Goal: Task Accomplishment & Management: Manage account settings

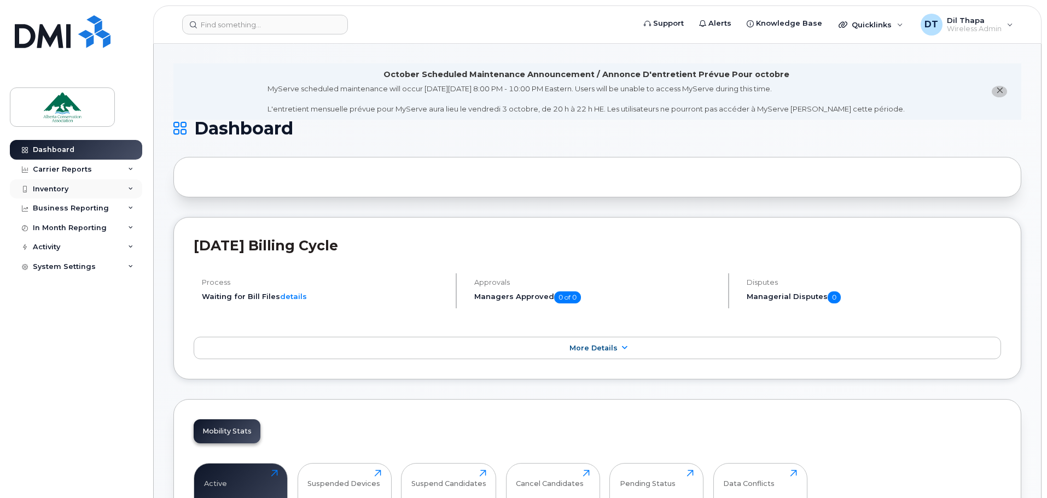
click at [62, 188] on div "Inventory" at bounding box center [51, 189] width 36 height 9
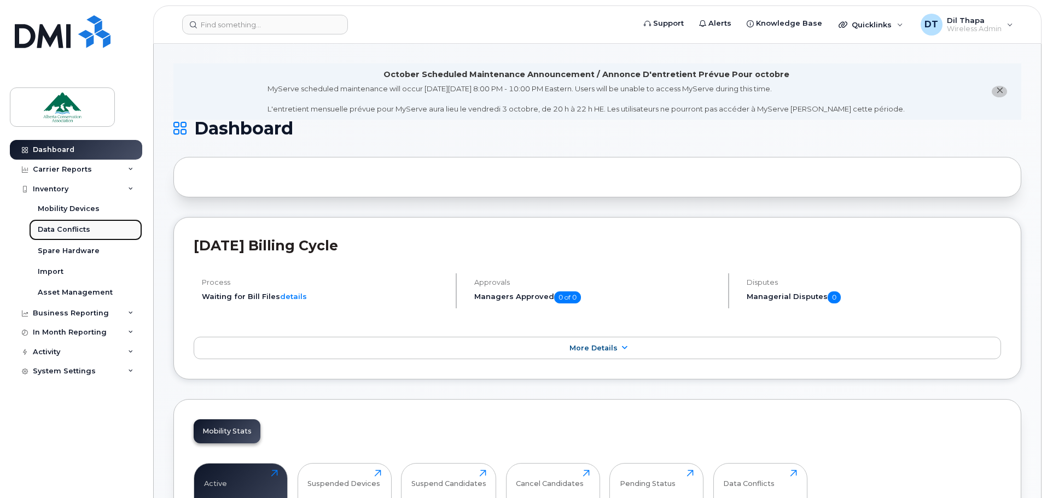
click at [61, 228] on div "Data Conflicts" at bounding box center [64, 230] width 53 height 10
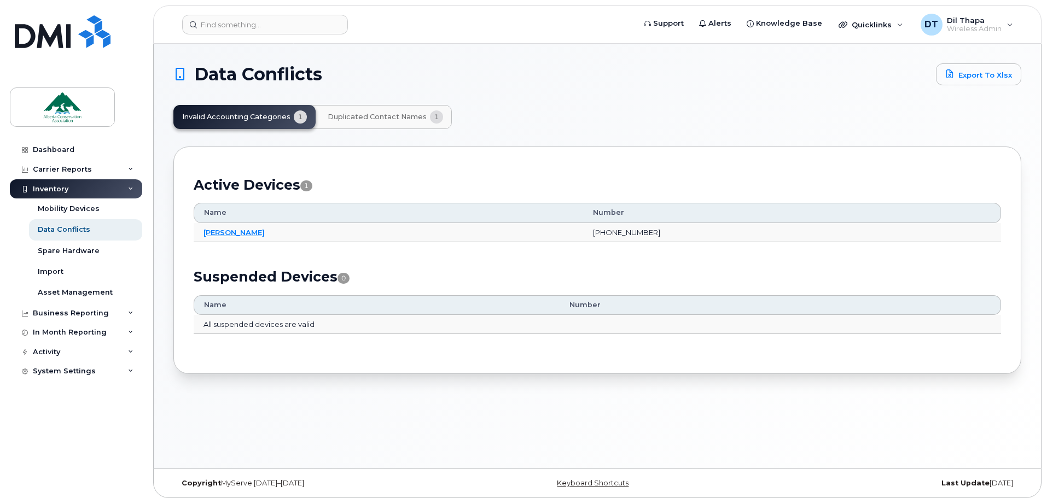
click at [218, 115] on div "Invalid Accounting Categories 1 Duplicated Contact Names 1" at bounding box center [312, 117] width 278 height 24
click at [230, 231] on link "Lakesha Smith" at bounding box center [233, 232] width 61 height 9
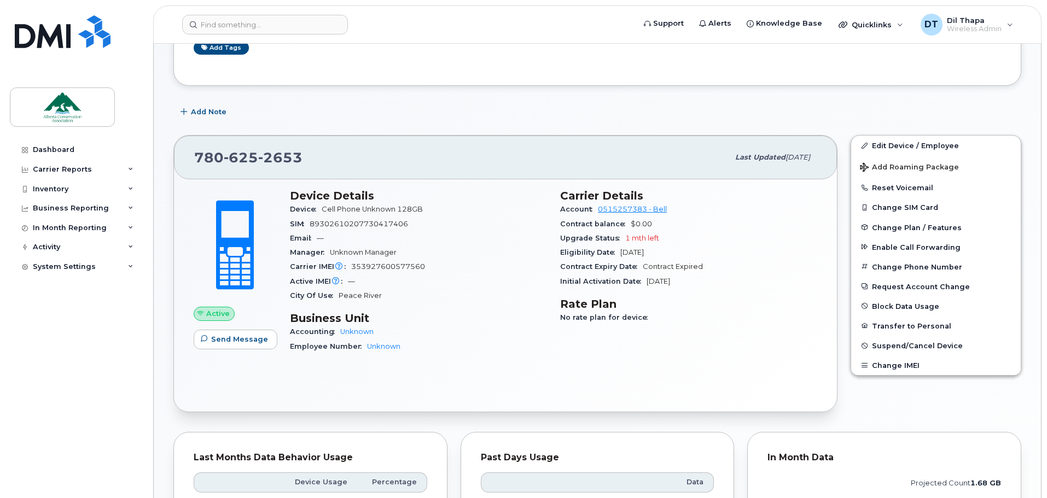
scroll to position [164, 0]
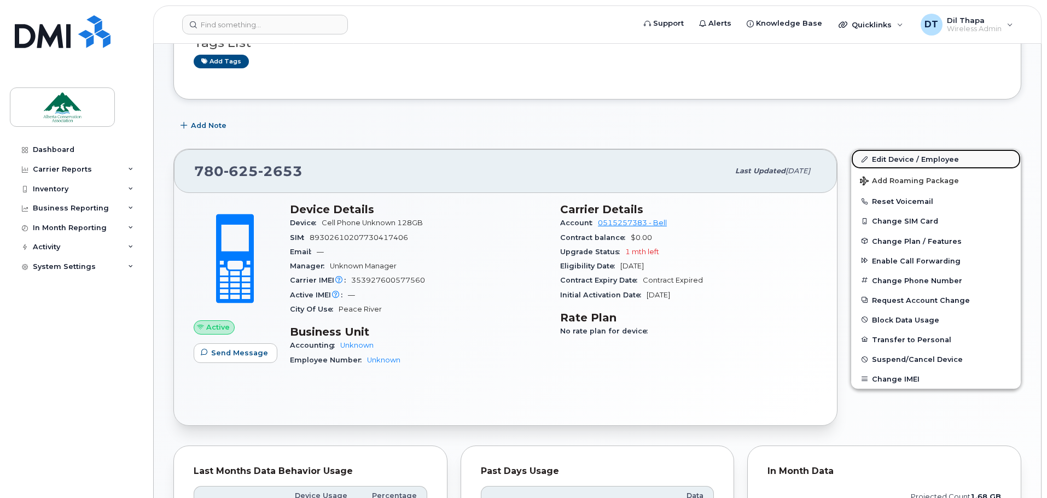
click at [912, 159] on link "Edit Device / Employee" at bounding box center [936, 159] width 170 height 20
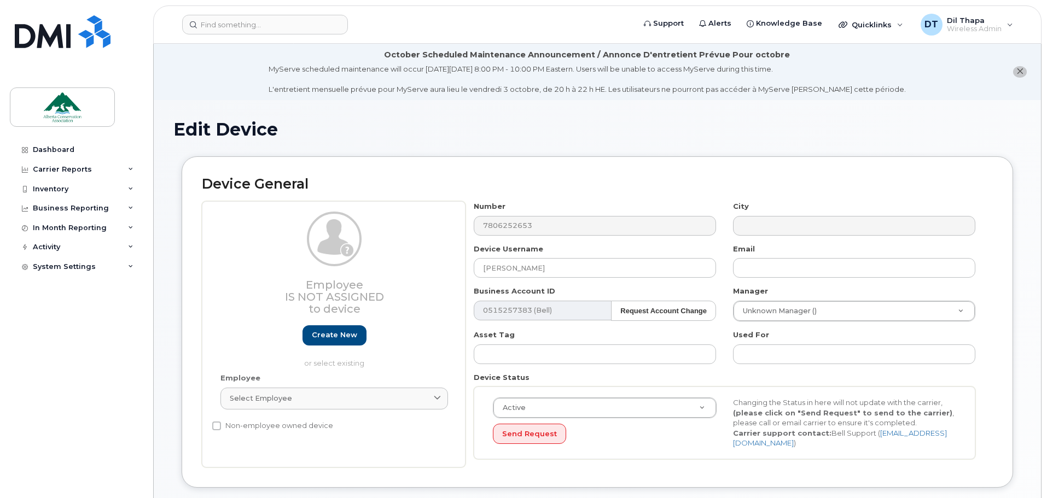
select select "84341"
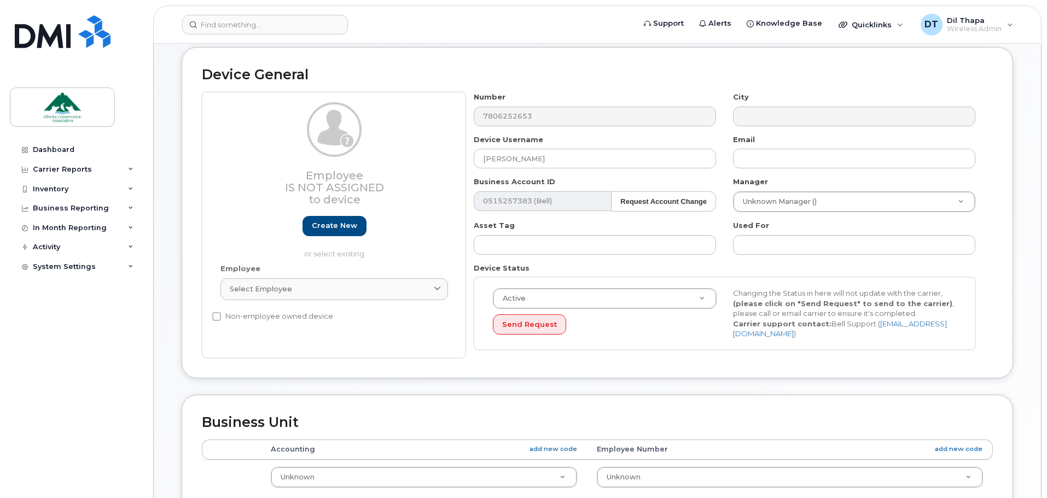
scroll to position [164, 0]
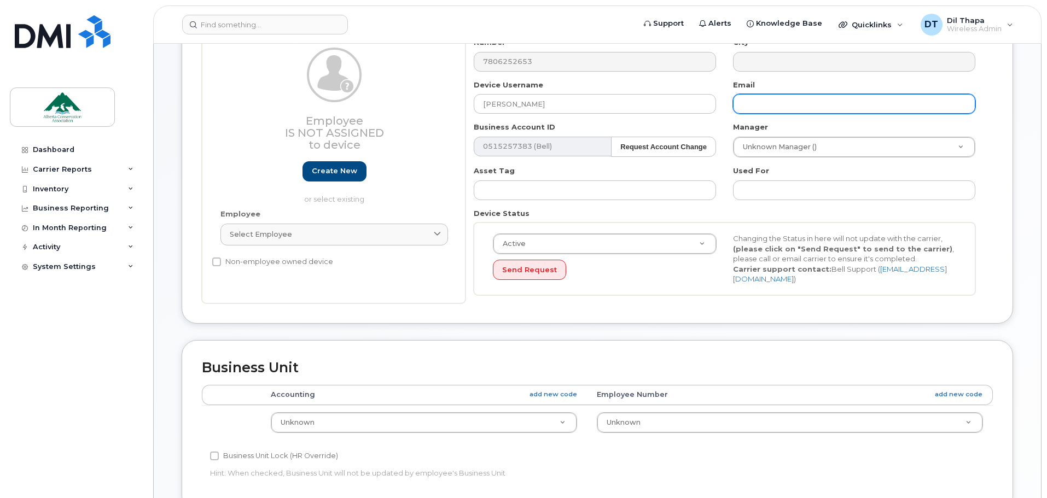
click at [755, 106] on input "text" at bounding box center [854, 104] width 242 height 20
type input "lakesha.smith@ab-conservation.com"
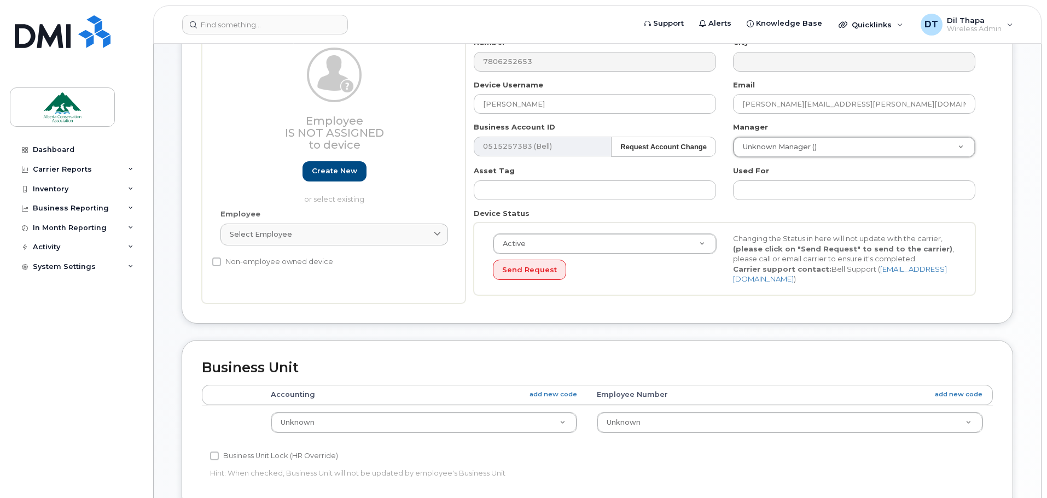
type input "p"
type input "pa"
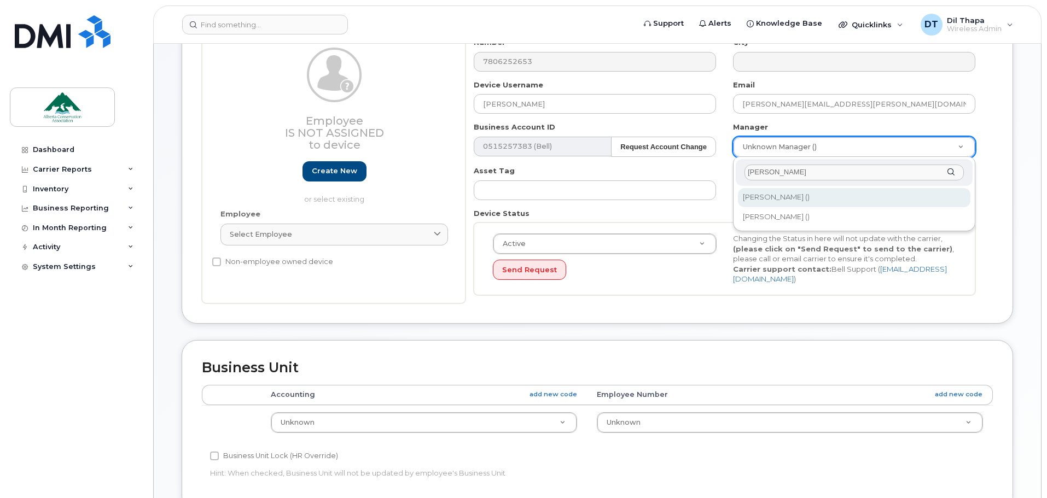
type input "paul"
type input "280609"
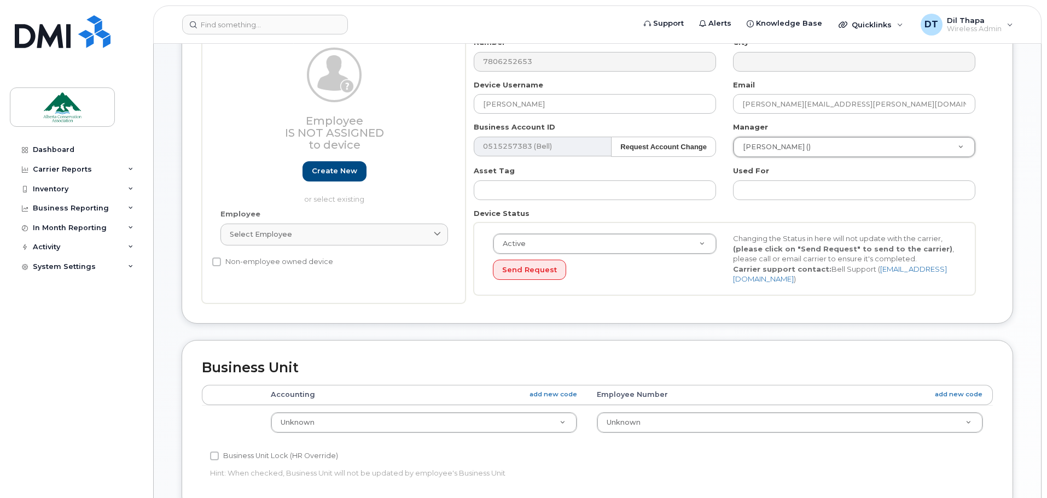
scroll to position [219, 0]
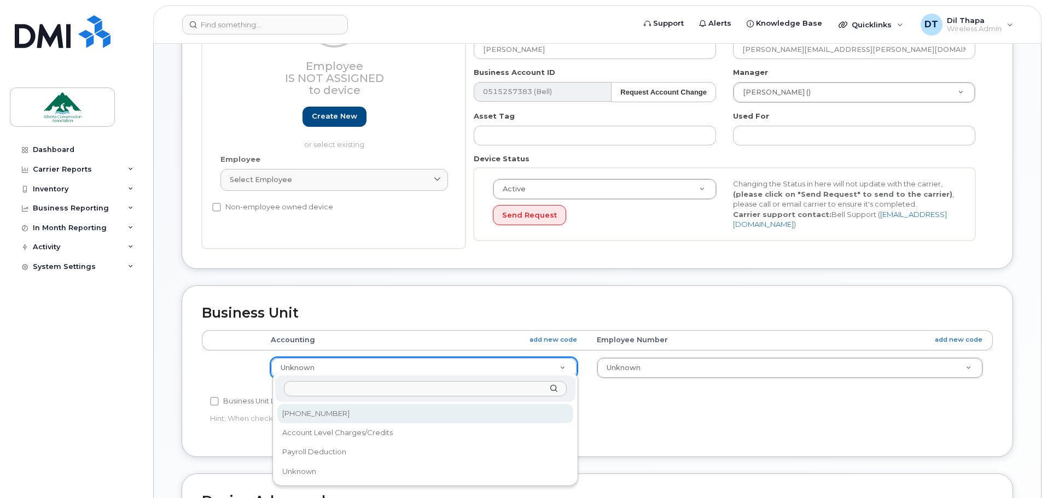
select select "84342"
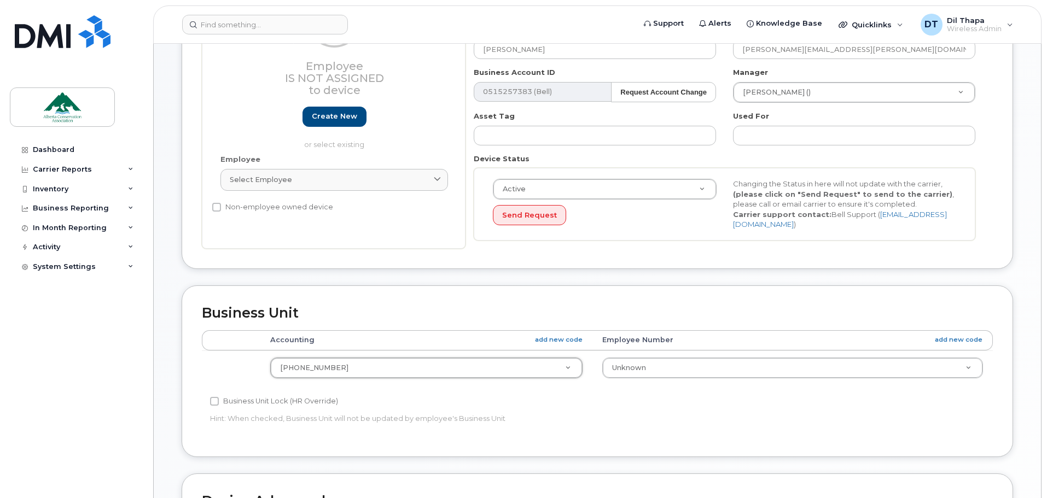
click at [677, 405] on div "Business Unit Lock (HR Override) Hint: When checked, Business Unit will not be …" at bounding box center [465, 412] width 527 height 34
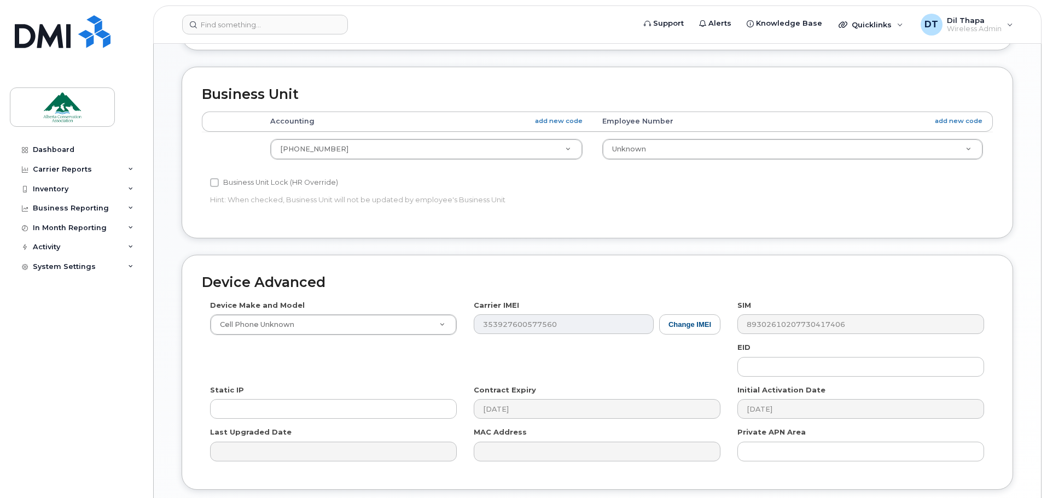
scroll to position [516, 0]
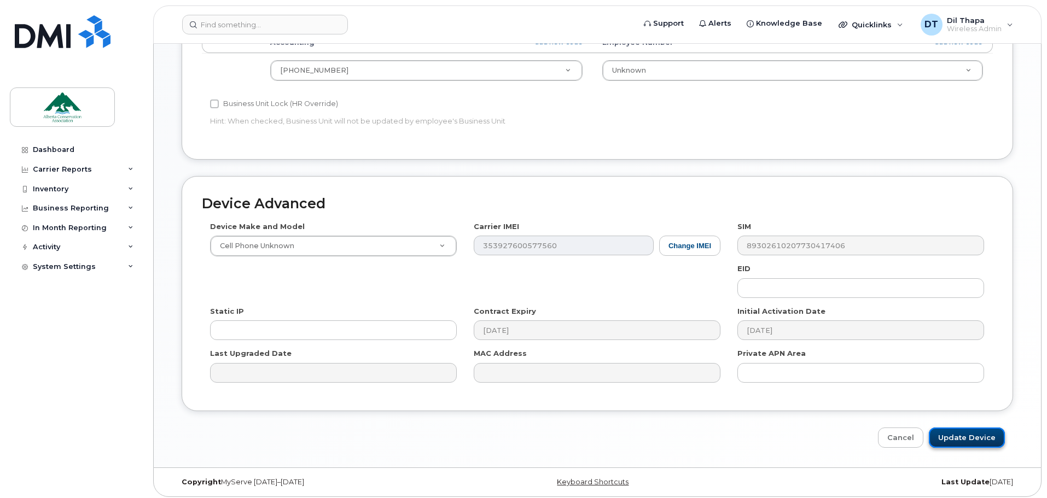
click at [970, 433] on input "Update Device" at bounding box center [967, 438] width 76 height 20
type input "Saving..."
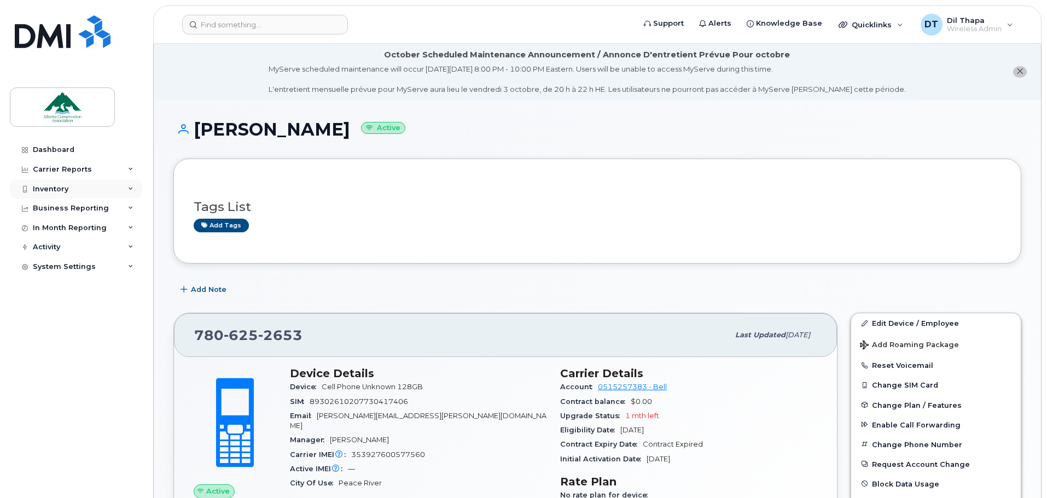
click at [84, 188] on div "Inventory" at bounding box center [76, 189] width 132 height 20
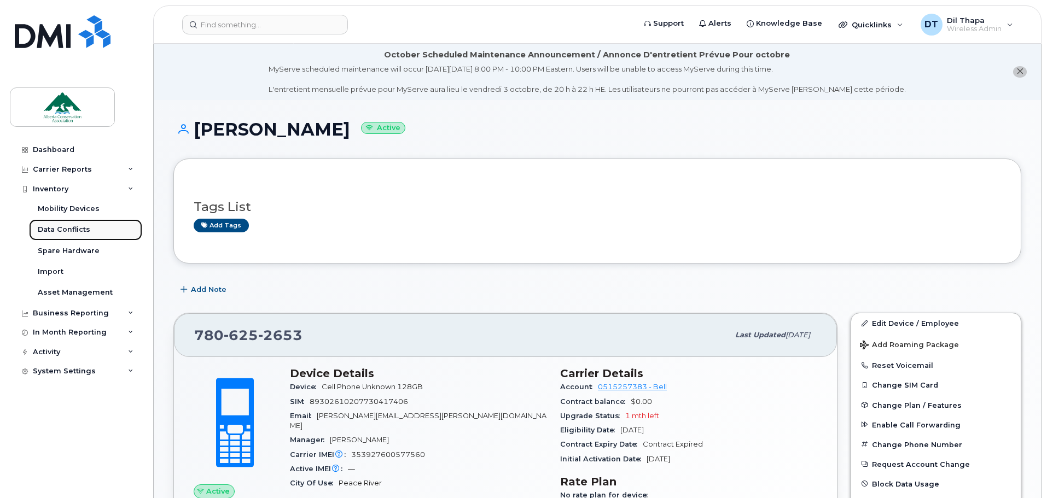
click at [71, 225] on div "Data Conflicts" at bounding box center [64, 230] width 53 height 10
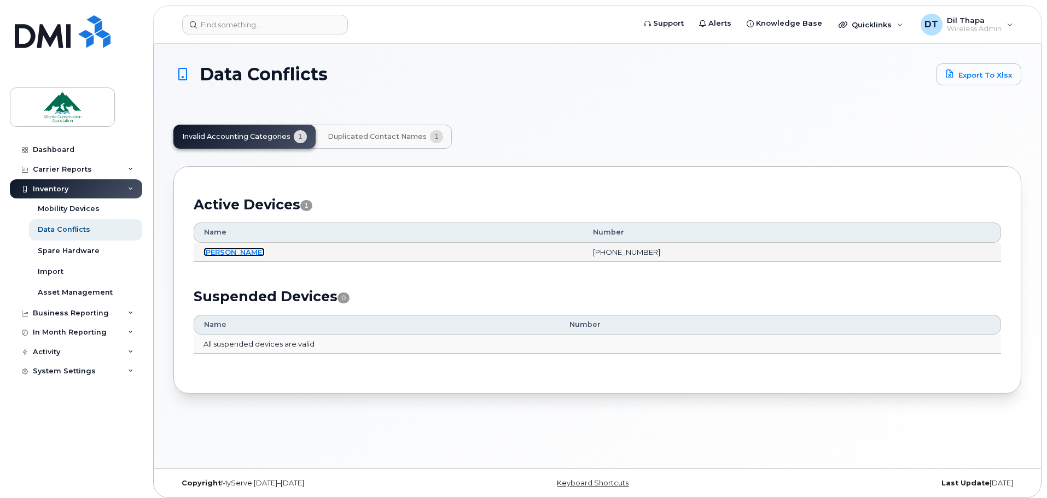
click at [229, 251] on link "[PERSON_NAME]" at bounding box center [233, 252] width 61 height 9
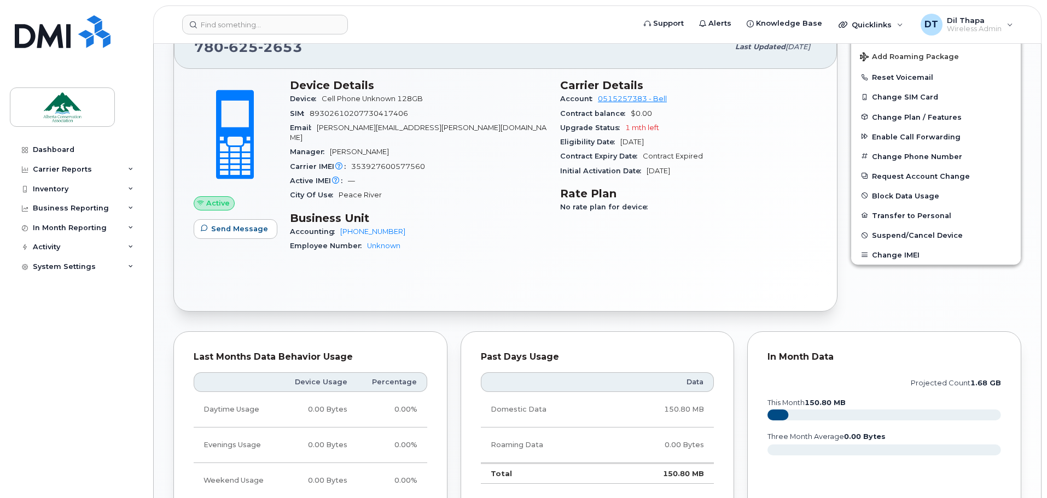
scroll to position [260, 0]
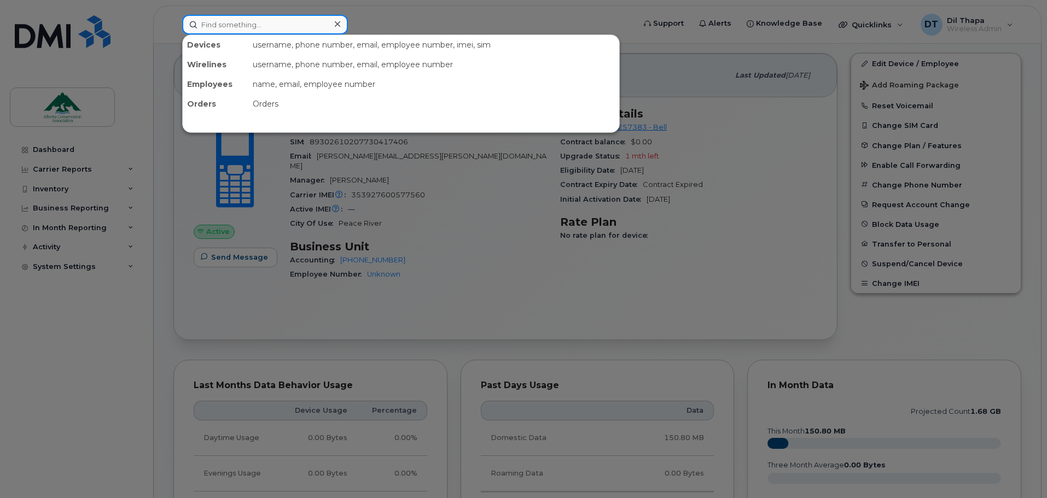
click at [236, 21] on input at bounding box center [265, 25] width 166 height 20
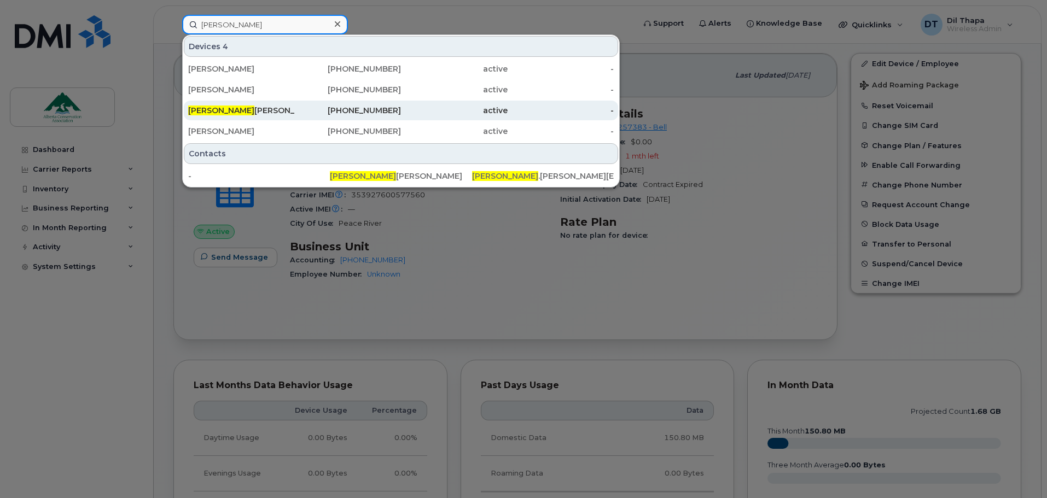
type input "[PERSON_NAME]"
click at [256, 113] on div "[PERSON_NAME]" at bounding box center [241, 110] width 107 height 11
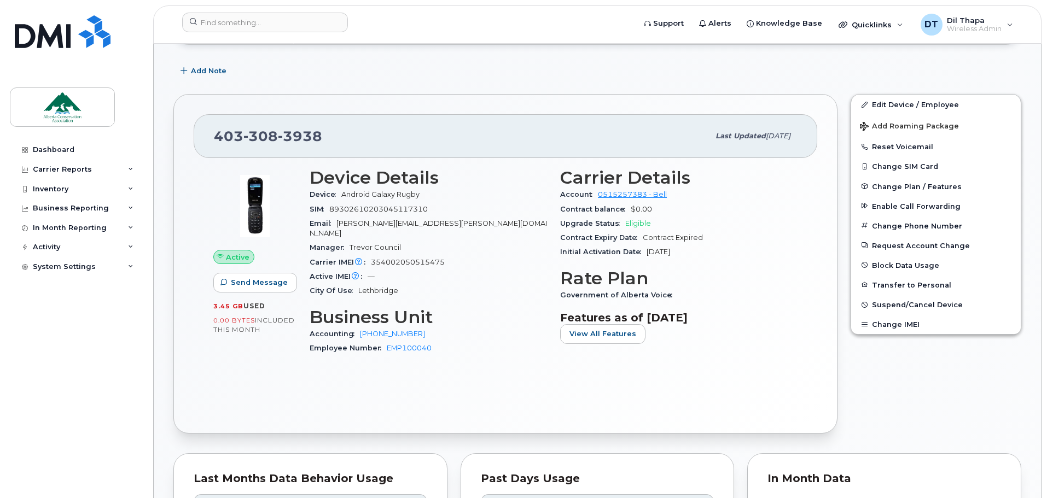
scroll to position [55, 0]
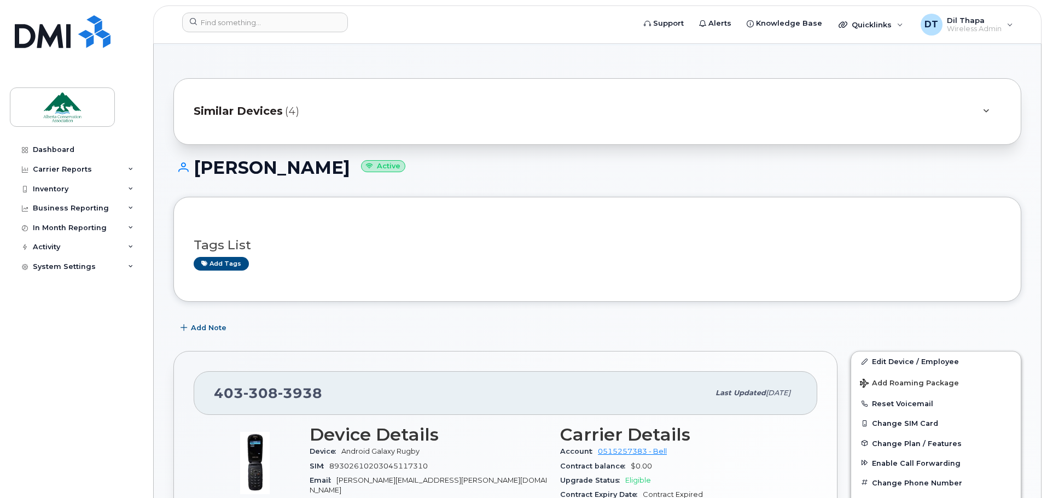
click at [265, 109] on span "Similar Devices" at bounding box center [238, 111] width 89 height 16
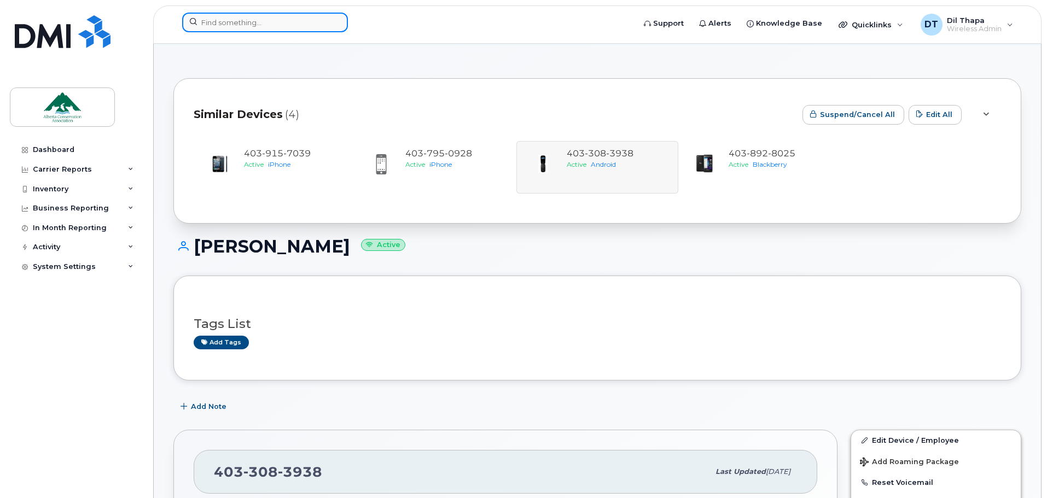
click at [245, 21] on input at bounding box center [265, 23] width 166 height 20
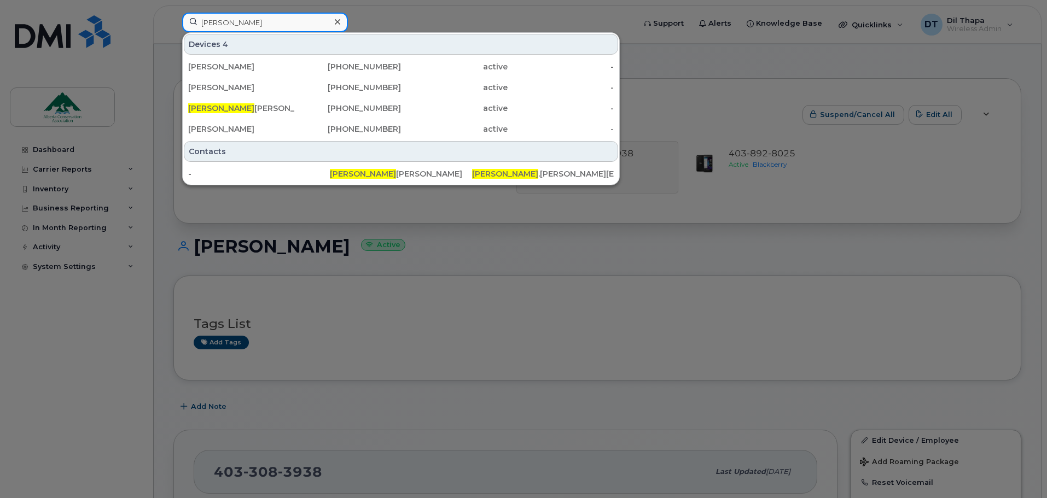
type input "[PERSON_NAME]"
click at [336, 22] on icon at bounding box center [337, 22] width 5 height 9
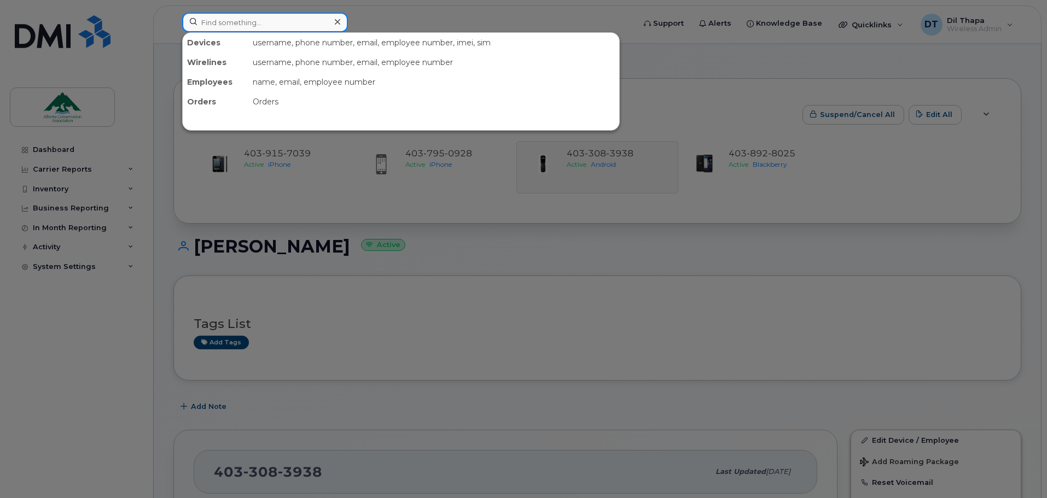
click at [273, 23] on input at bounding box center [265, 23] width 166 height 20
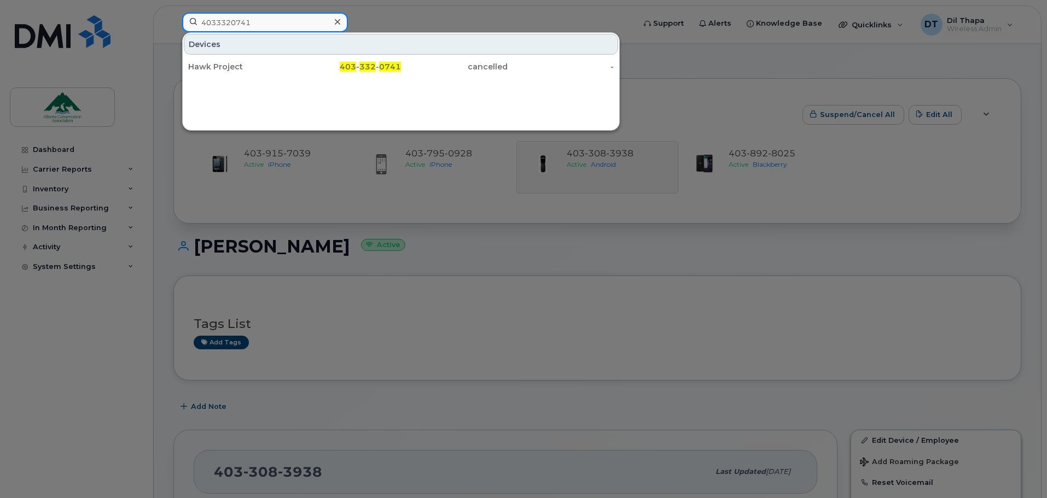
drag, startPoint x: 273, startPoint y: 23, endPoint x: 177, endPoint y: 34, distance: 96.4
click at [177, 34] on div "4033320741 Devices Hawk Project 403 - 332 - 0741 cancelled -" at bounding box center [404, 25] width 463 height 24
type input "7802363884"
click at [339, 18] on icon at bounding box center [337, 22] width 5 height 9
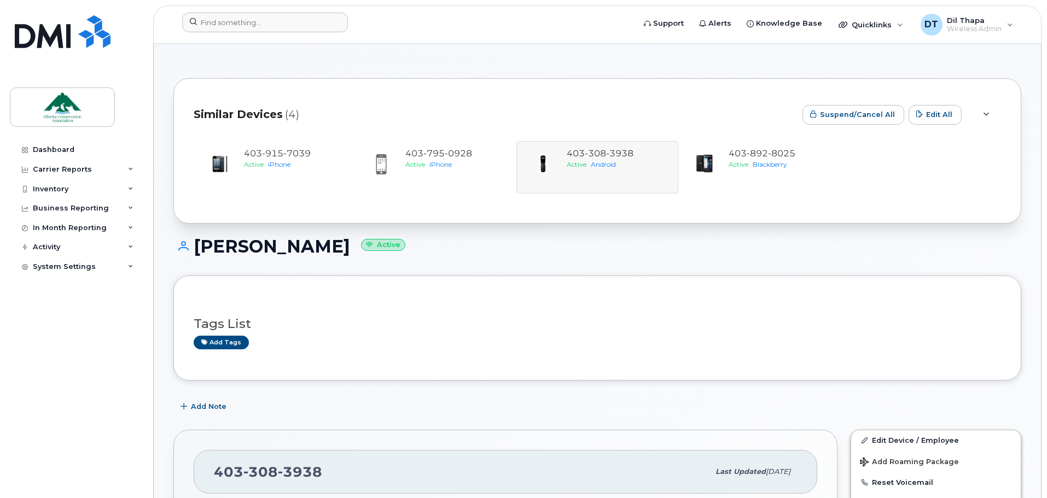
click at [75, 357] on div "Dashboard Carrier Reports Monthly Billing Data Daily Data Pooling Data Behavior…" at bounding box center [77, 311] width 135 height 342
click at [26, 33] on img at bounding box center [63, 31] width 96 height 33
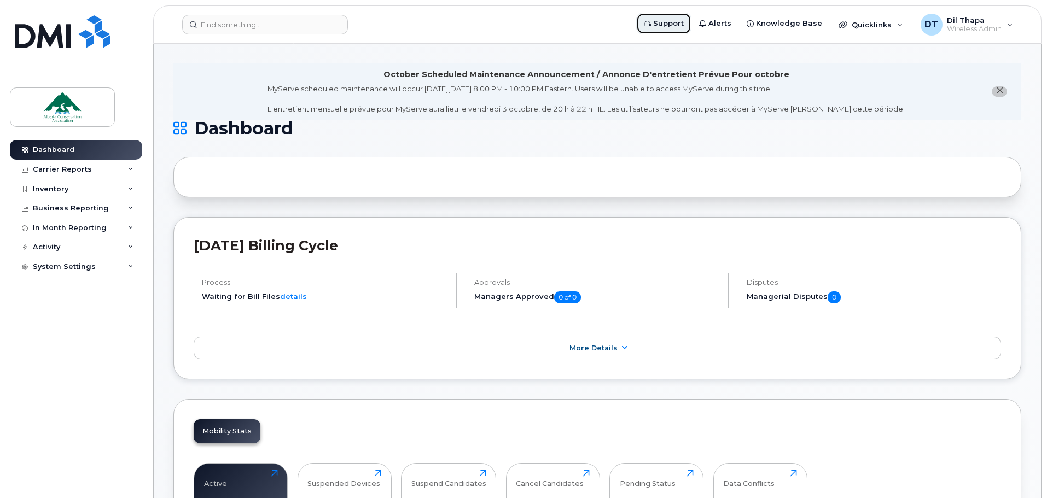
click at [672, 21] on span "Support" at bounding box center [668, 23] width 31 height 11
click at [131, 270] on div "System Settings" at bounding box center [76, 267] width 132 height 20
click at [668, 25] on span "Support" at bounding box center [668, 23] width 31 height 11
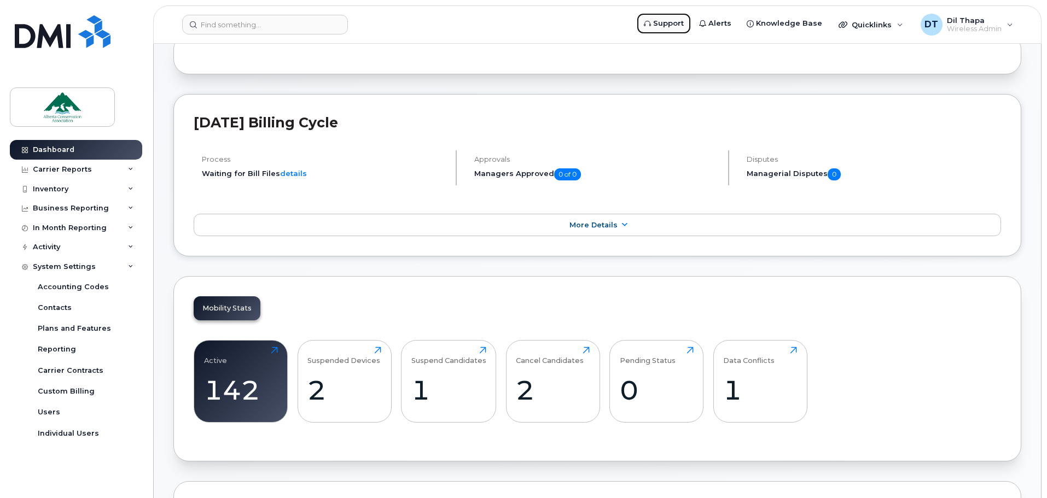
scroll to position [55, 0]
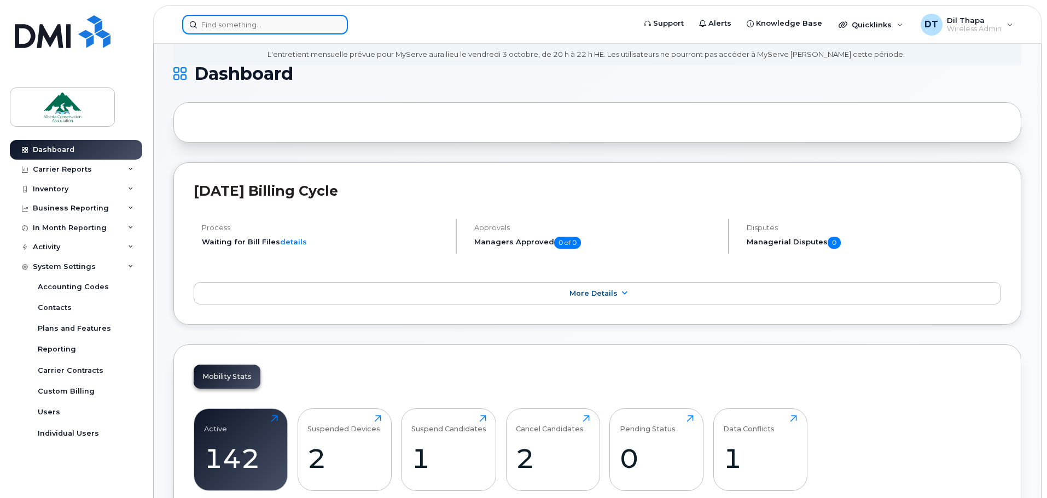
click at [279, 27] on input at bounding box center [265, 25] width 166 height 20
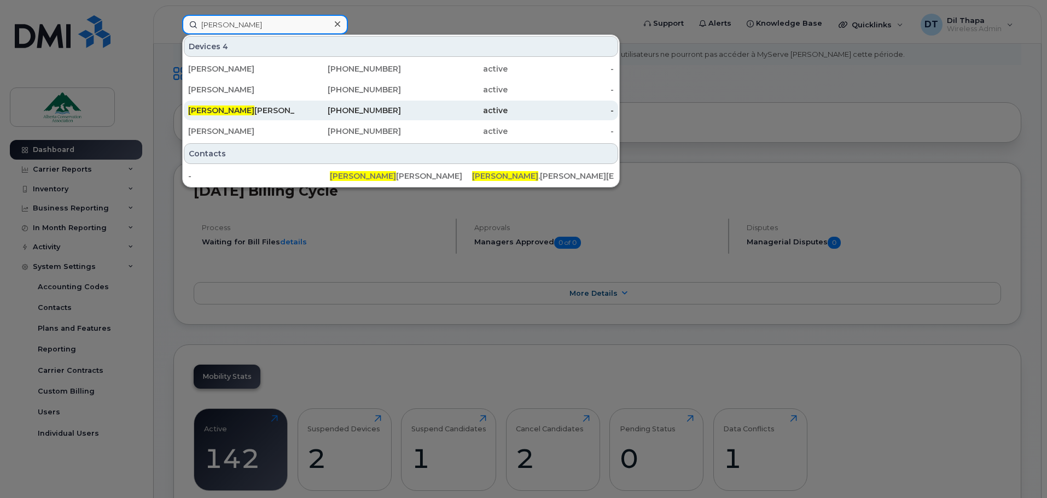
type input "tyler"
click at [197, 113] on span "Tyler" at bounding box center [221, 111] width 66 height 10
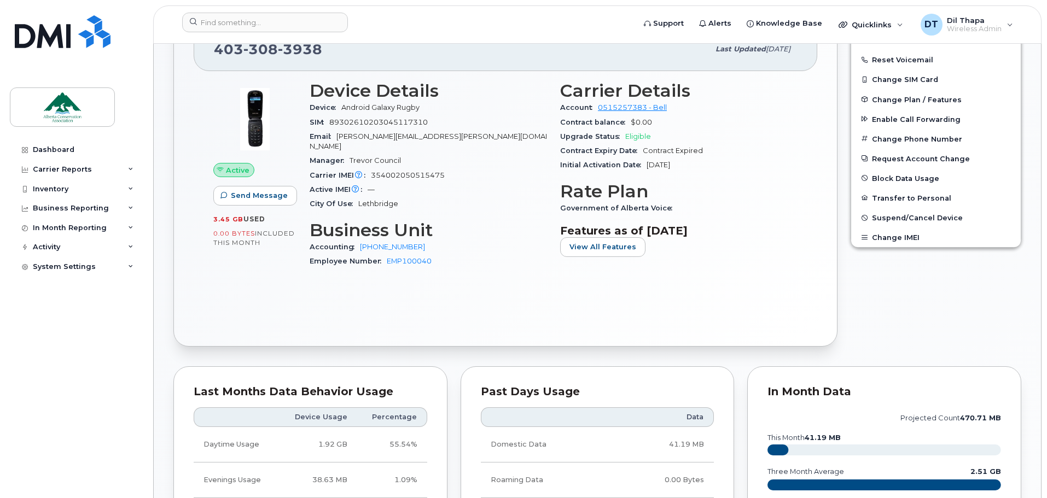
scroll to position [547, 0]
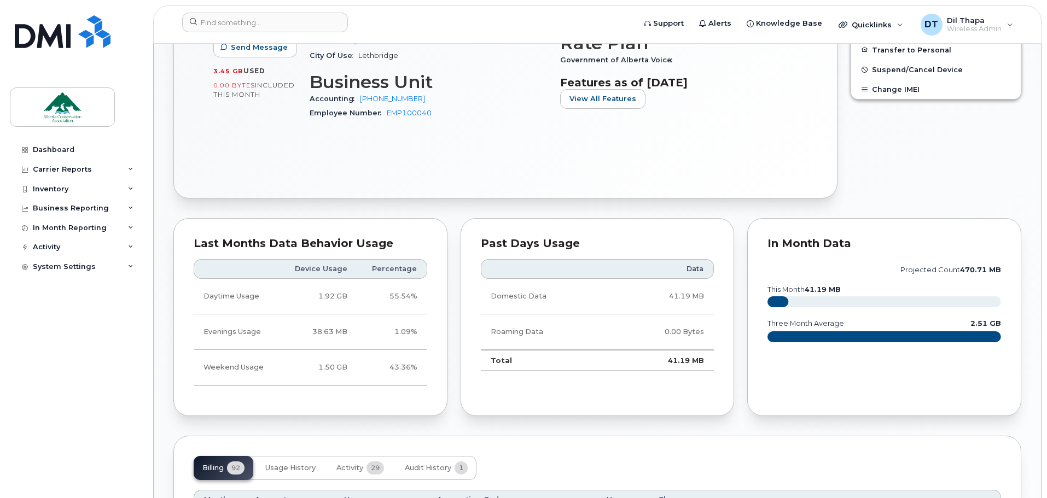
click at [1028, 467] on div "Similar Devices (4) [PERSON_NAME] Active Tags List Add tags Add Note [PHONE_NUM…" at bounding box center [597, 433] width 887 height 1760
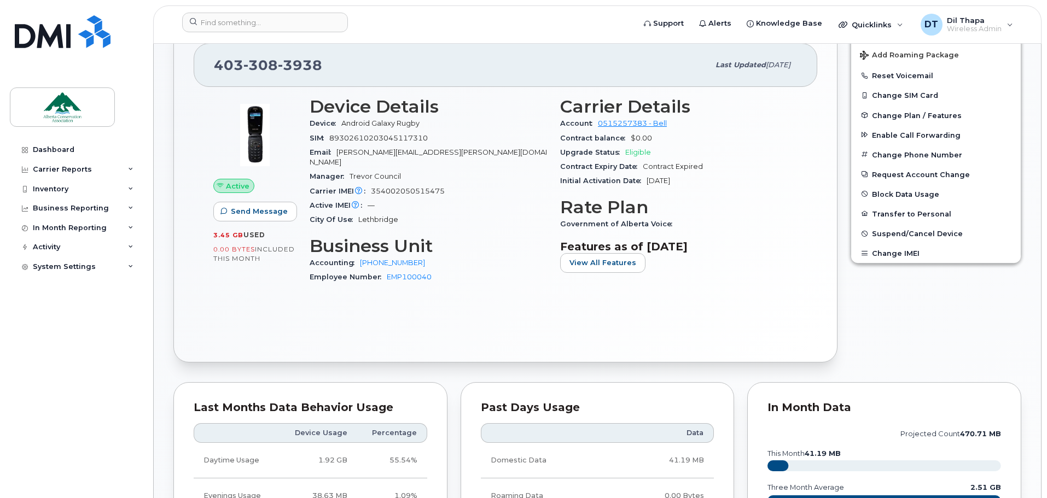
scroll to position [274, 0]
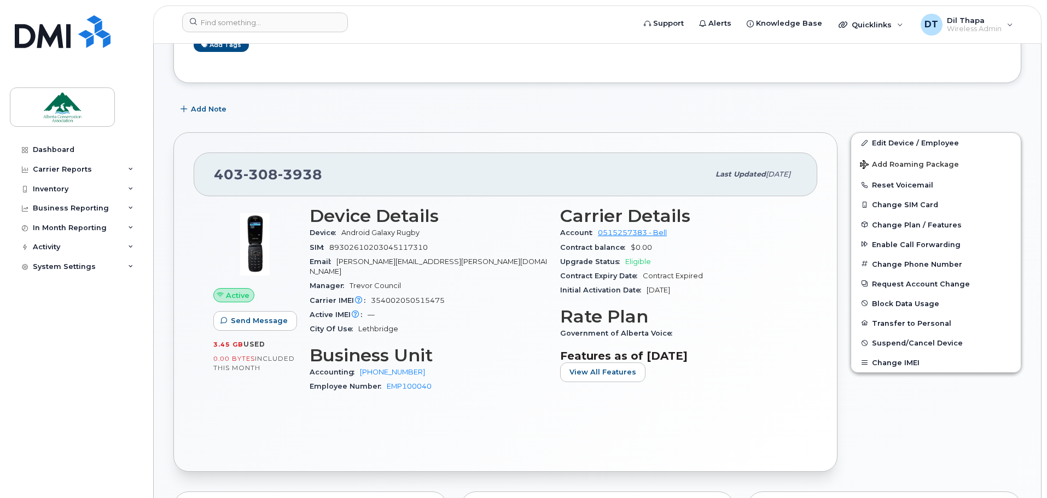
click at [1026, 413] on div "Edit Device / Employee Add Roaming Package Reset Voicemail Change SIM Card Chan…" at bounding box center [936, 302] width 184 height 353
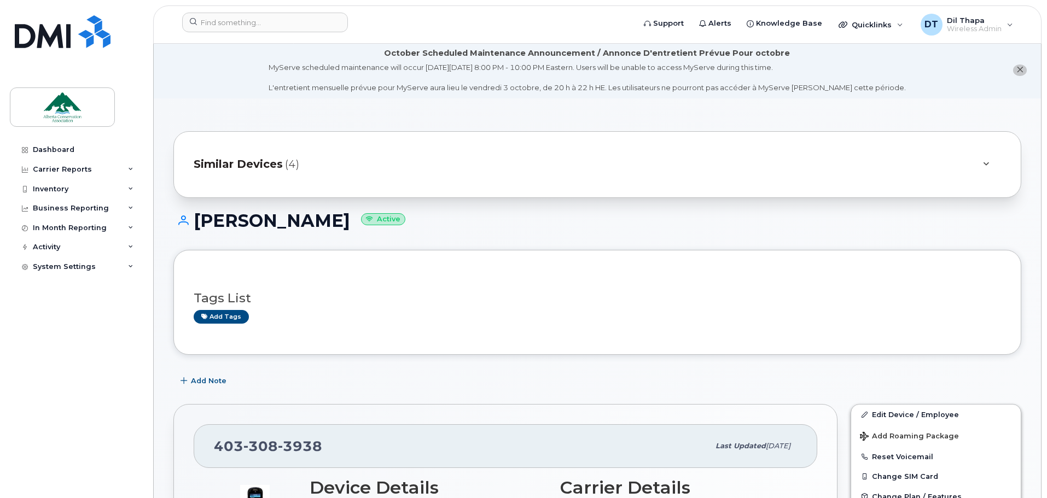
scroll to position [0, 0]
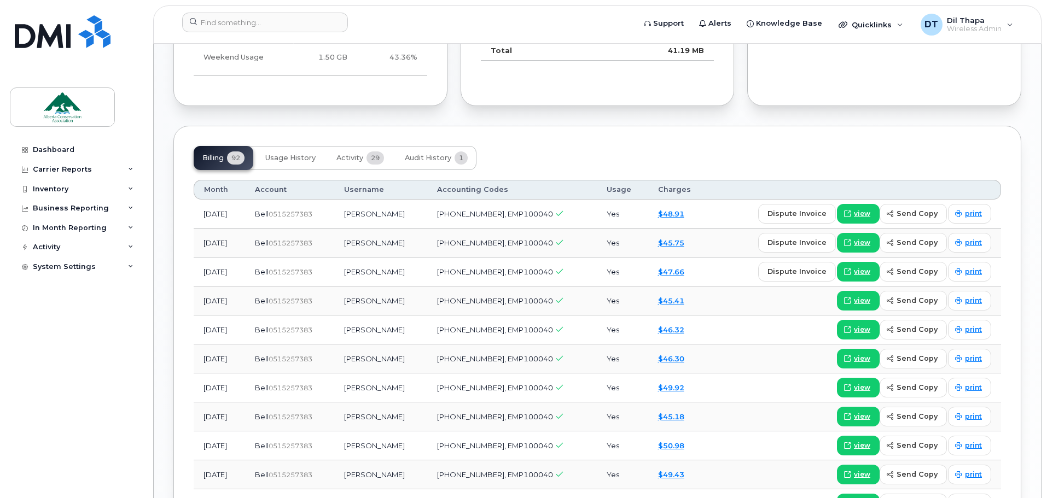
scroll to position [875, 0]
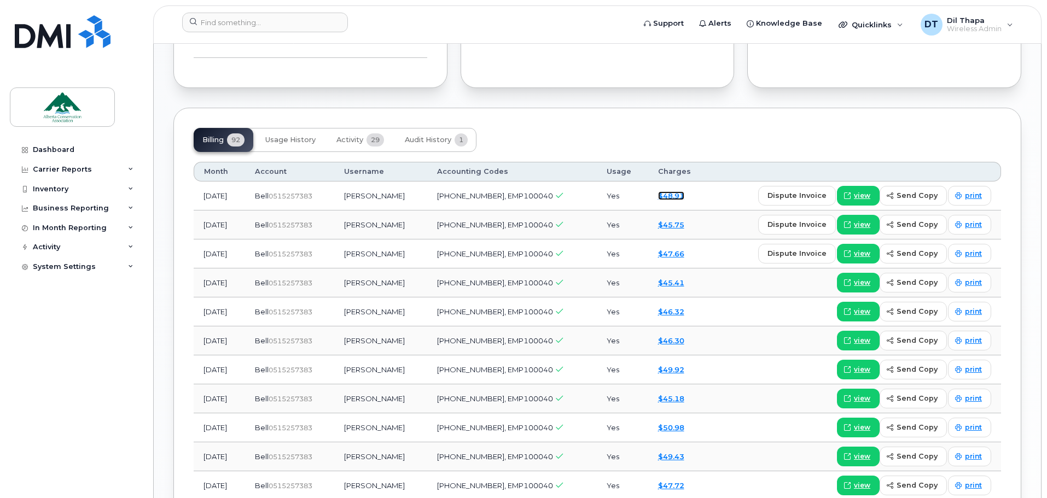
click at [670, 191] on link "$48.91" at bounding box center [671, 195] width 26 height 9
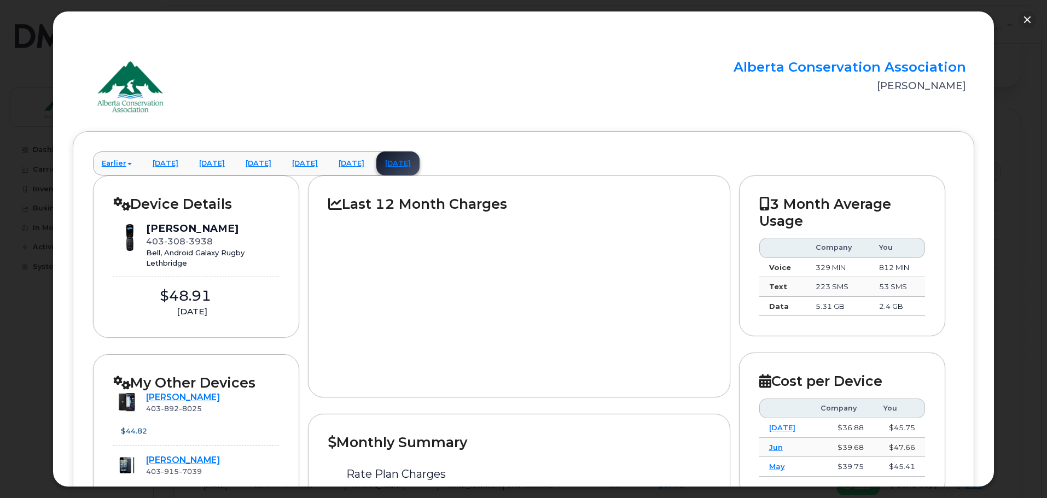
click at [1028, 169] on div at bounding box center [523, 249] width 1047 height 498
